Goal: Find specific page/section: Find specific page/section

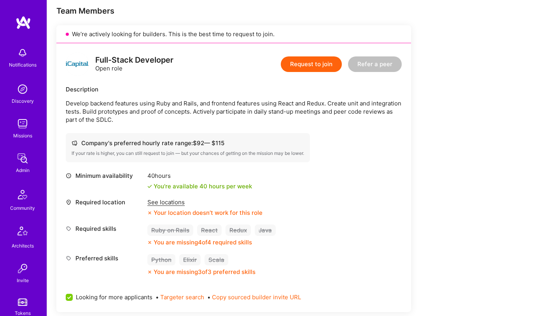
scroll to position [180, 0]
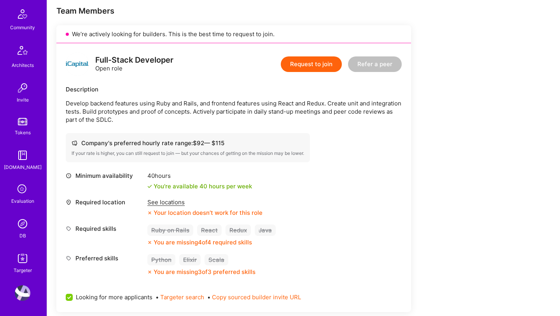
click at [21, 228] on img at bounding box center [23, 224] width 16 height 16
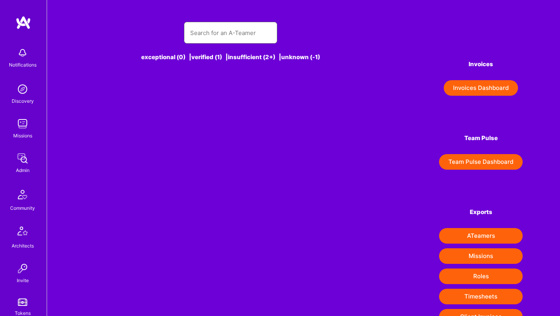
click at [201, 30] on input "text" at bounding box center [230, 33] width 81 height 20
type input "n"
type input "e"
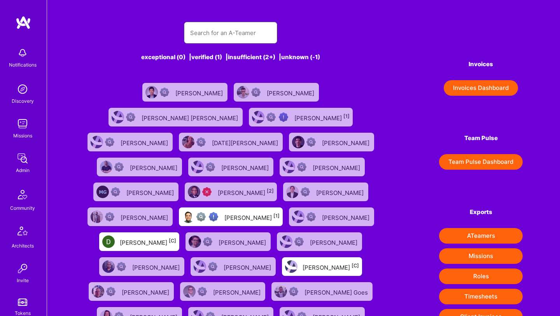
type input "d"
click at [207, 28] on input "text" at bounding box center [230, 33] width 81 height 20
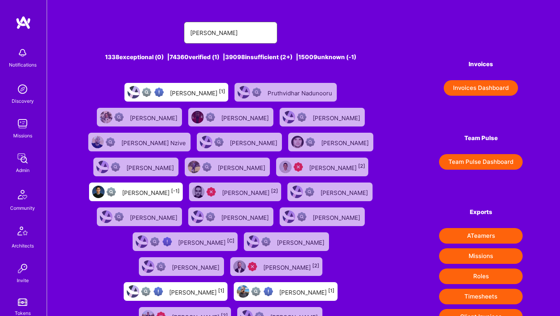
type input "[PERSON_NAME]"
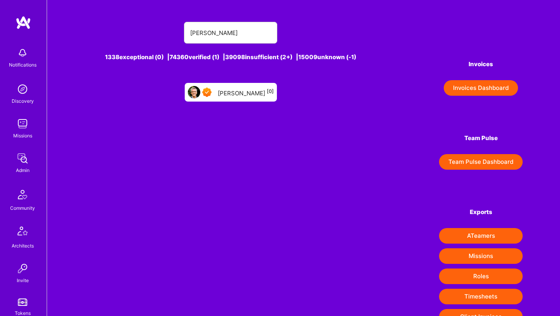
click at [228, 96] on div "[PERSON_NAME] [0]" at bounding box center [246, 92] width 56 height 10
